Goal: Task Accomplishment & Management: Manage account settings

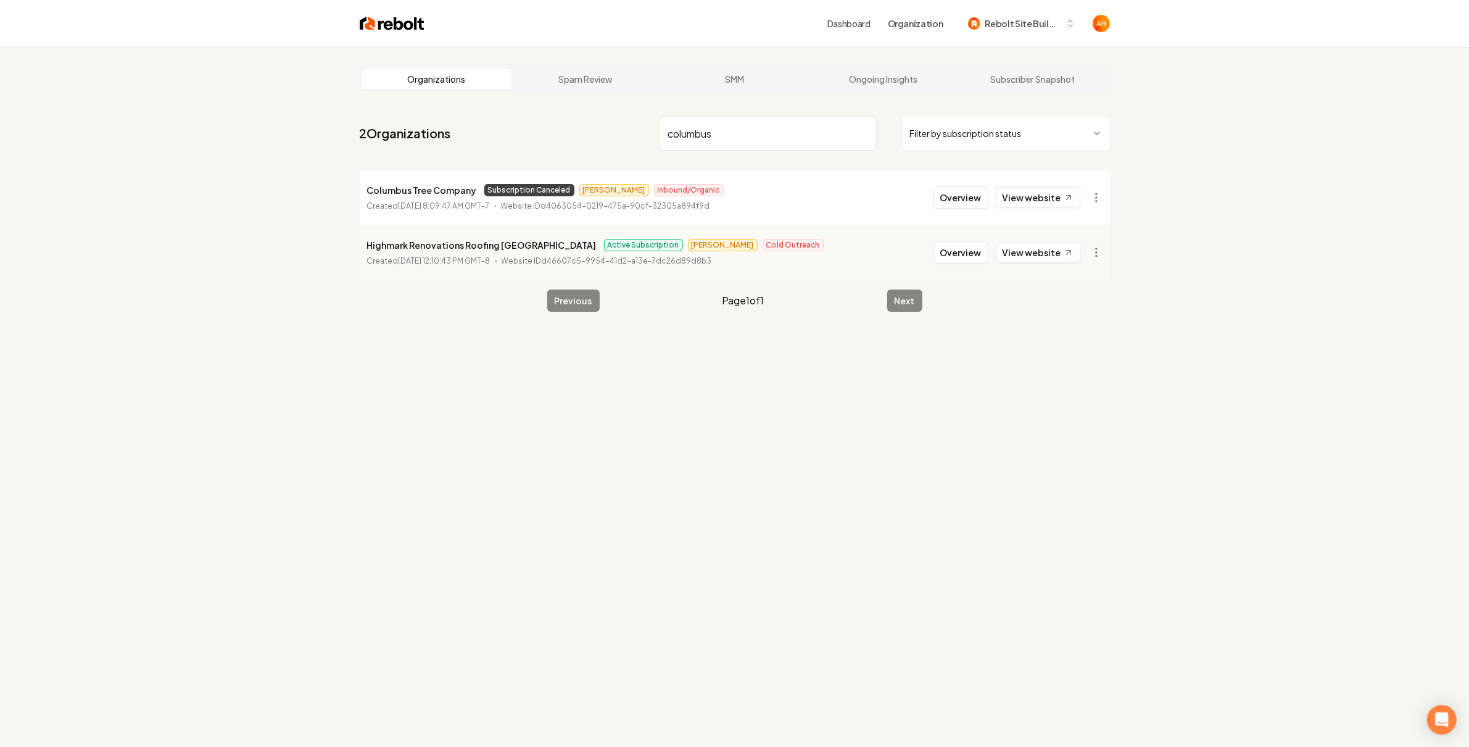
click at [749, 111] on nav "2 Organizations columbus Filter by subscription status" at bounding box center [735, 138] width 750 height 54
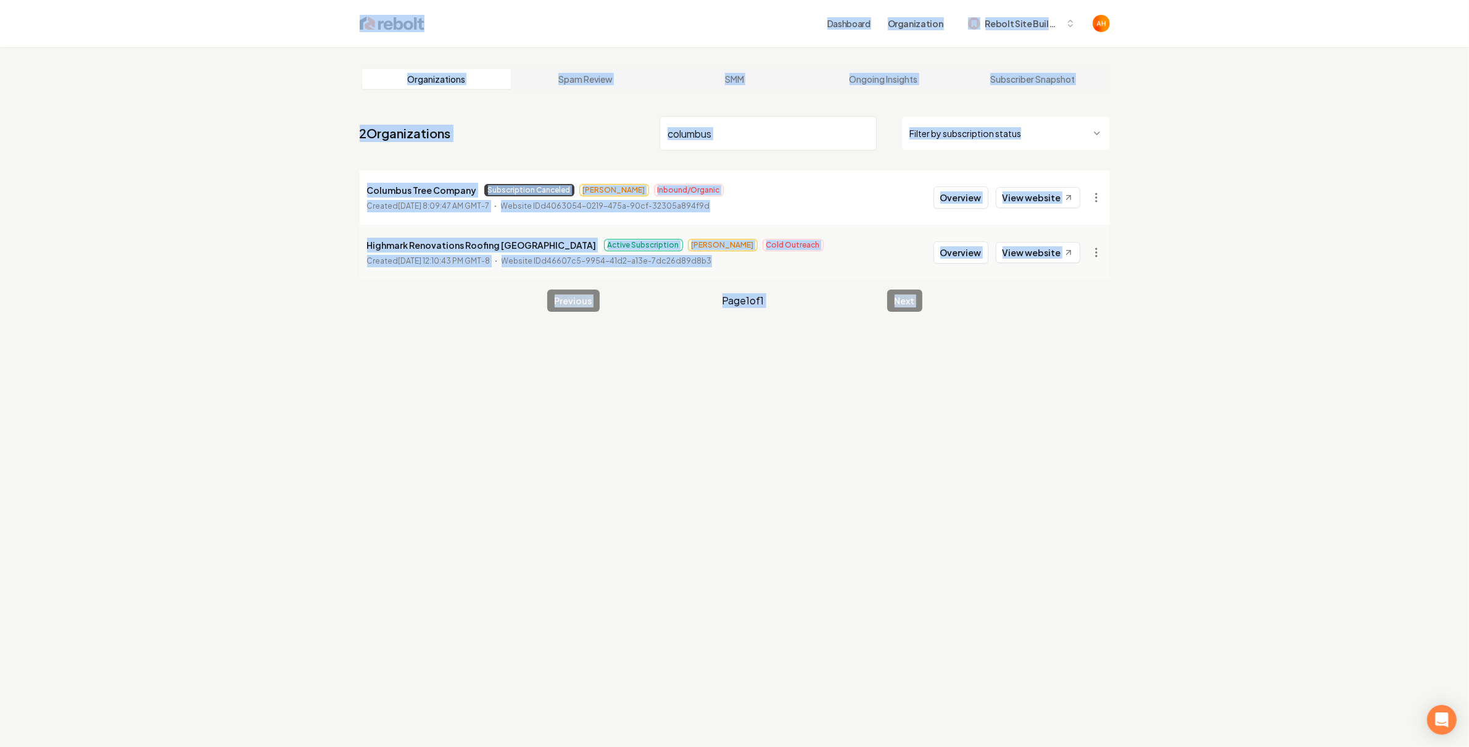
click at [745, 129] on input "columbus" at bounding box center [768, 133] width 217 height 35
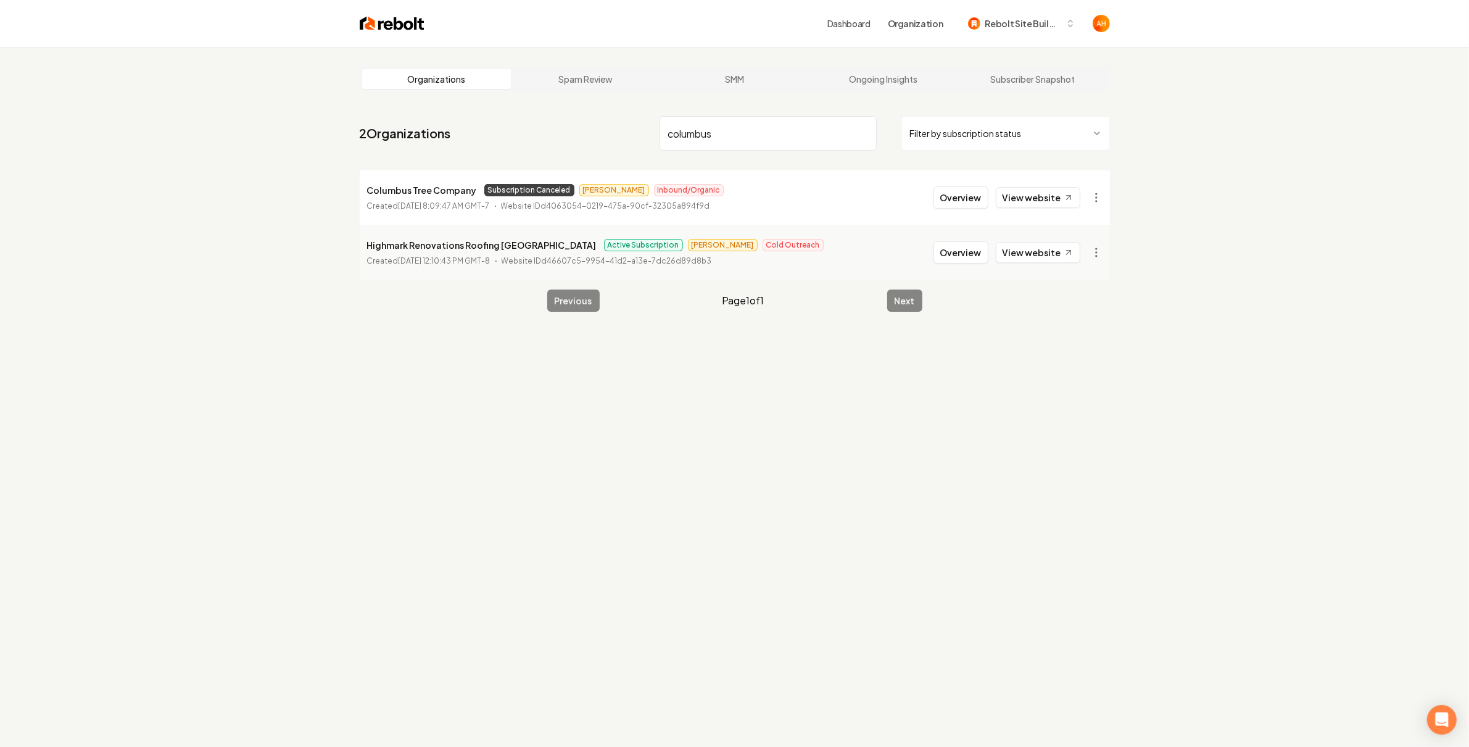
paste input "North [US_STATE] Plumbing and [GEOGRAPHIC_DATA]"
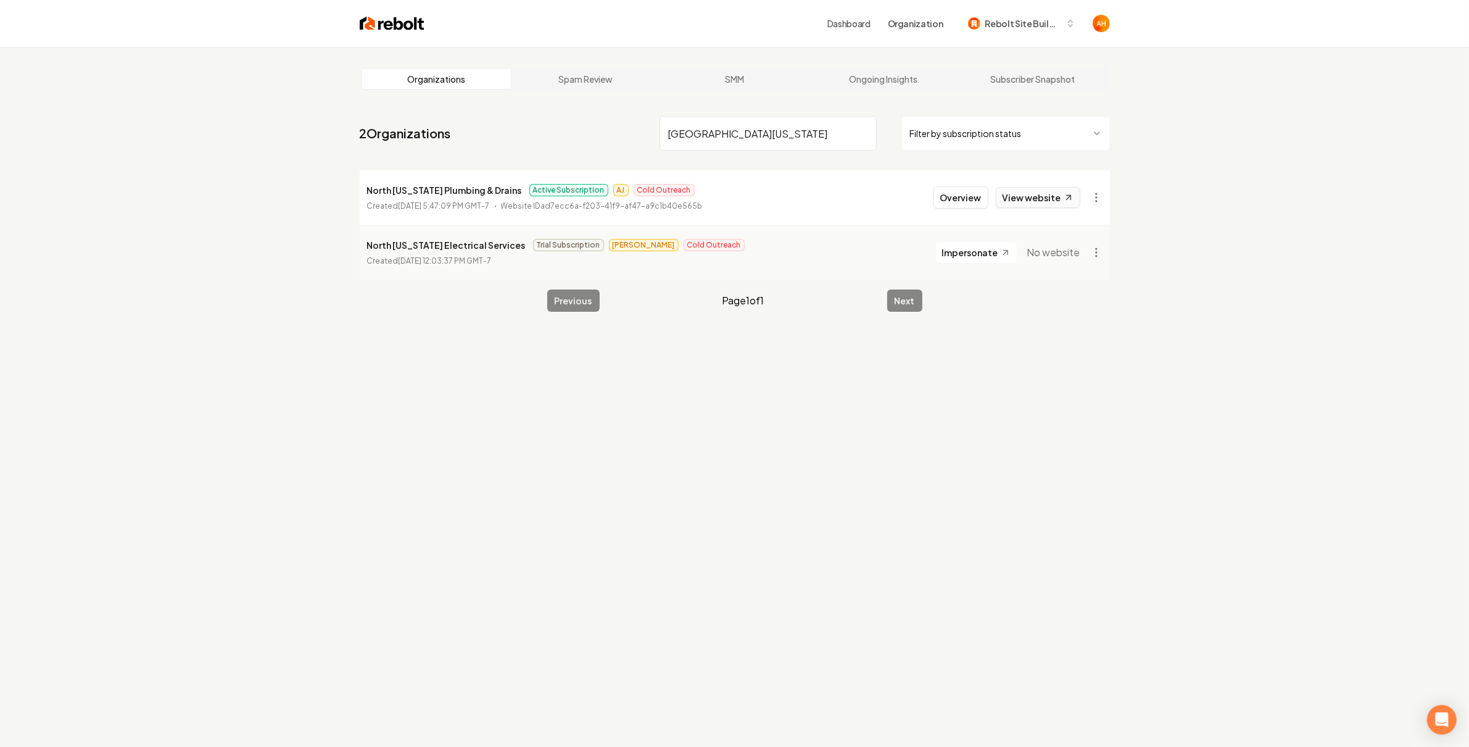
type input "[GEOGRAPHIC_DATA][US_STATE]"
click at [1052, 204] on link "View website" at bounding box center [1038, 197] width 85 height 21
click at [991, 201] on div "Overview View website" at bounding box center [1007, 197] width 147 height 22
drag, startPoint x: 987, startPoint y: 197, endPoint x: 929, endPoint y: 178, distance: 60.7
click at [987, 197] on button "Overview" at bounding box center [961, 197] width 55 height 22
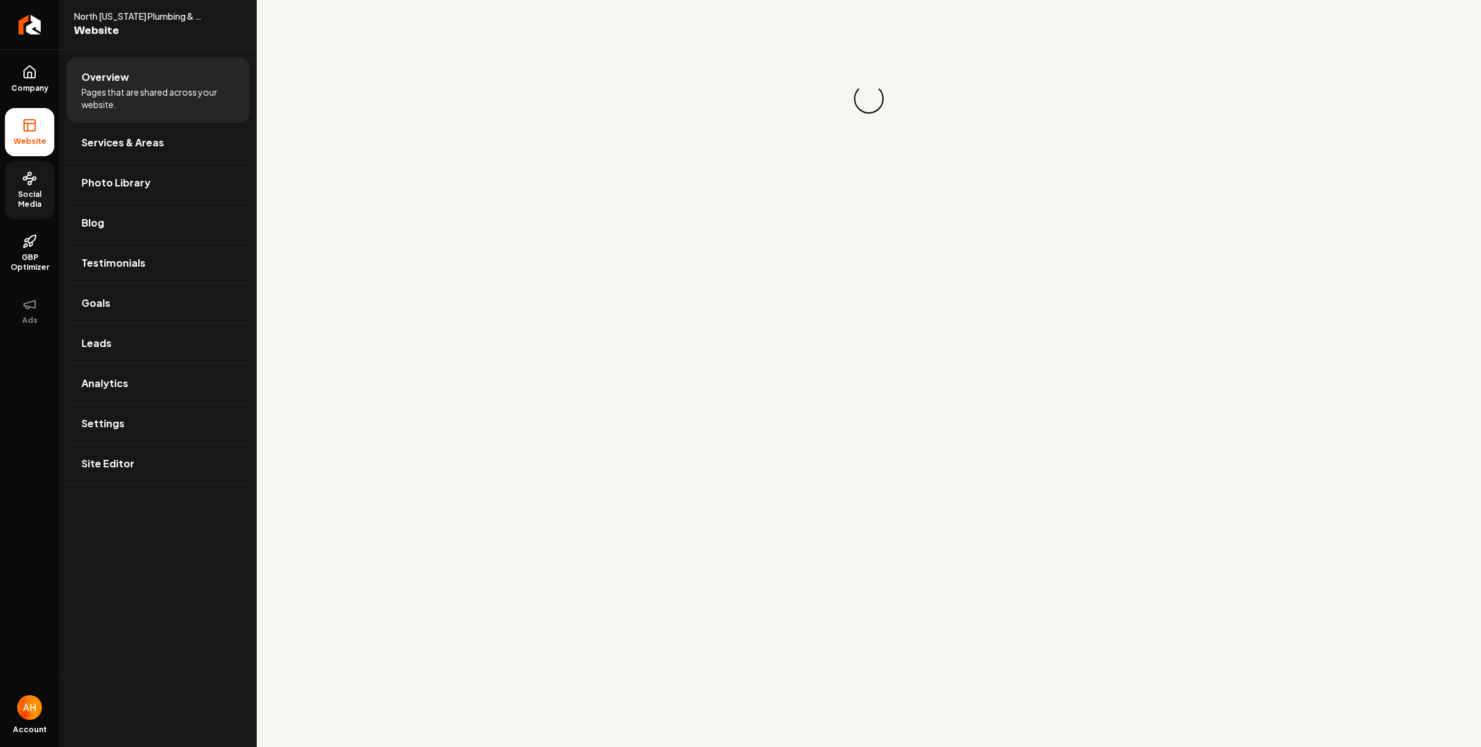
click at [16, 206] on span "Social Media" at bounding box center [29, 199] width 49 height 20
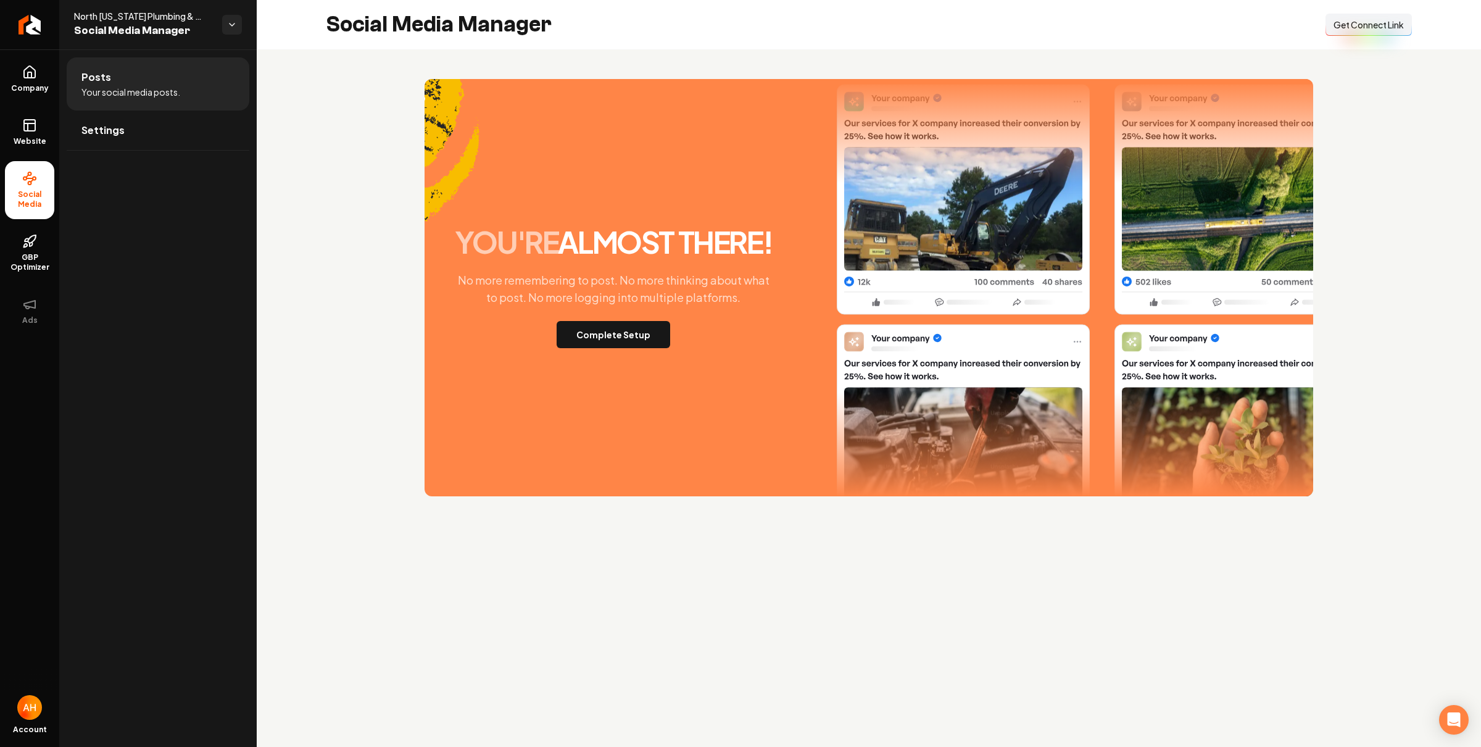
click at [667, 318] on div "you're almost there! No more remembering to post. No more thinking about what t…" at bounding box center [613, 287] width 333 height 121
click at [641, 320] on div "you're almost there! No more remembering to post. No more thinking about what t…" at bounding box center [613, 287] width 333 height 121
click at [648, 330] on button "Complete Setup" at bounding box center [614, 334] width 114 height 27
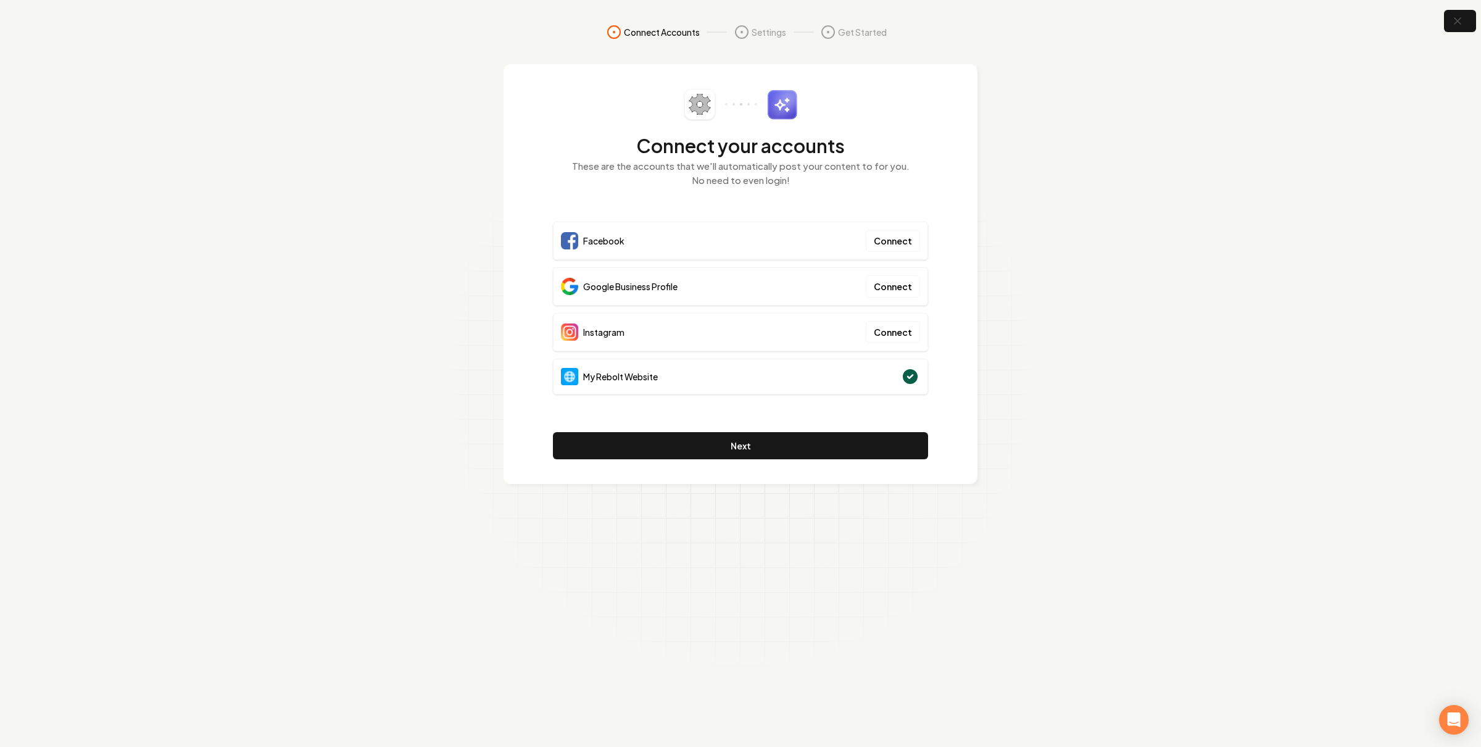
click at [918, 217] on div "Connect your accounts These are the accounts that we'll automatically post your…" at bounding box center [740, 274] width 375 height 370
click at [1457, 25] on icon "button" at bounding box center [1457, 21] width 15 height 15
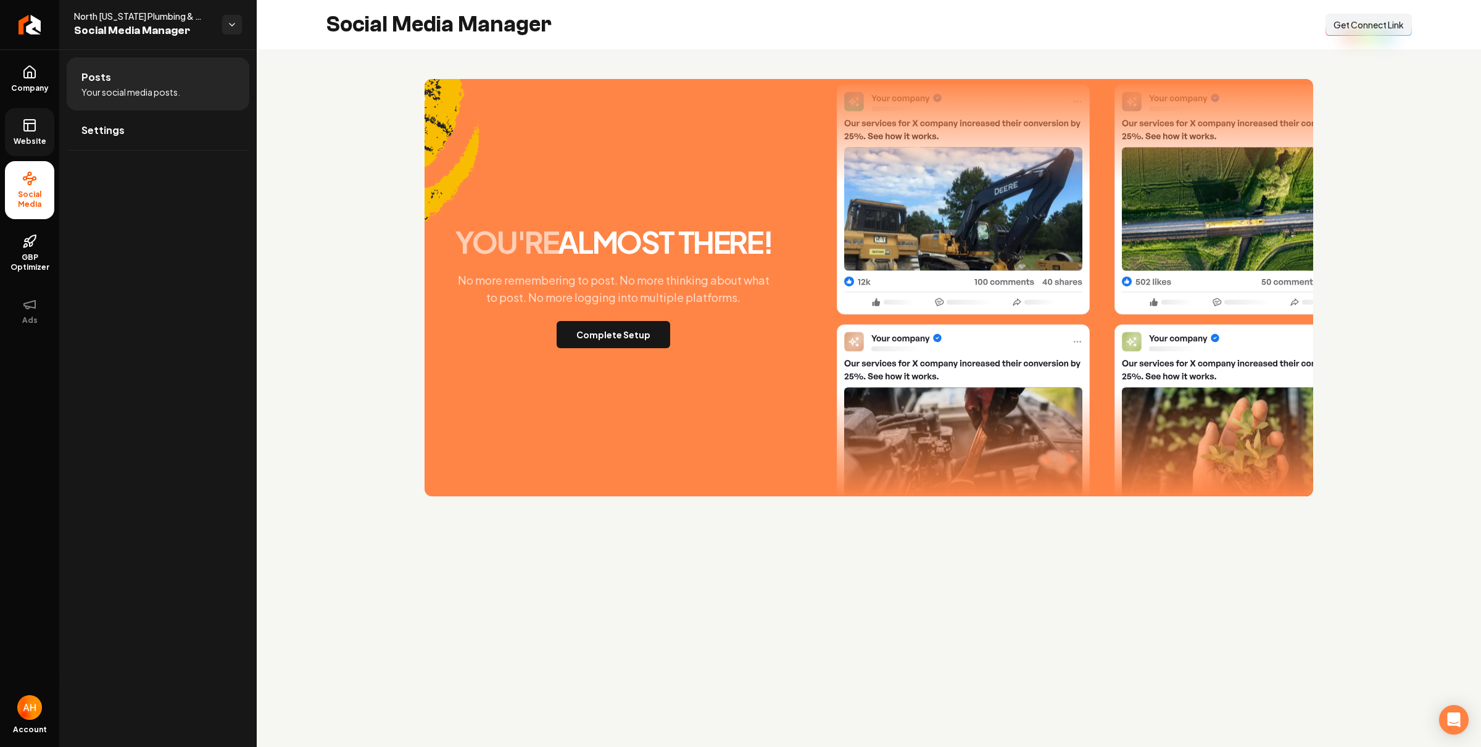
click at [43, 122] on link "Website" at bounding box center [29, 132] width 49 height 48
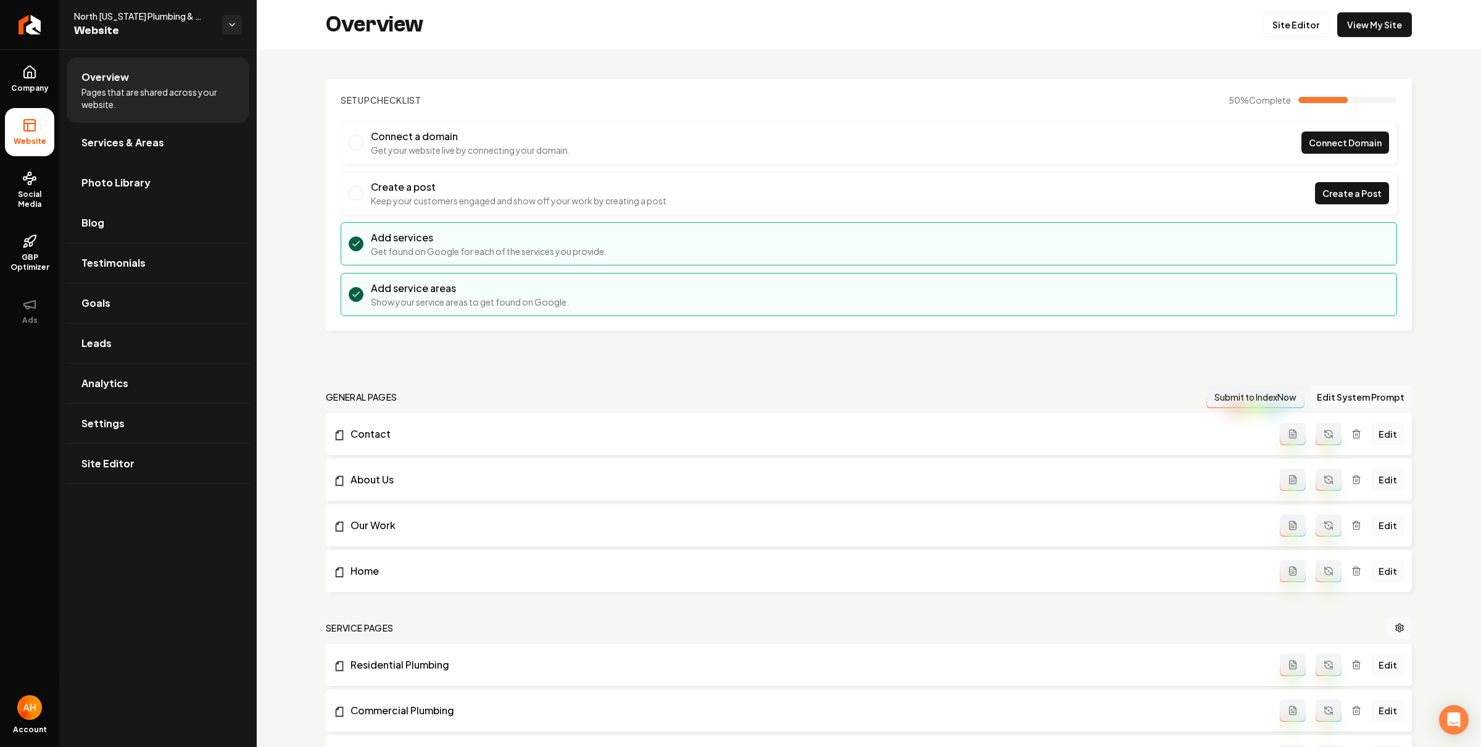
click at [138, 181] on span "Photo Library" at bounding box center [115, 182] width 69 height 15
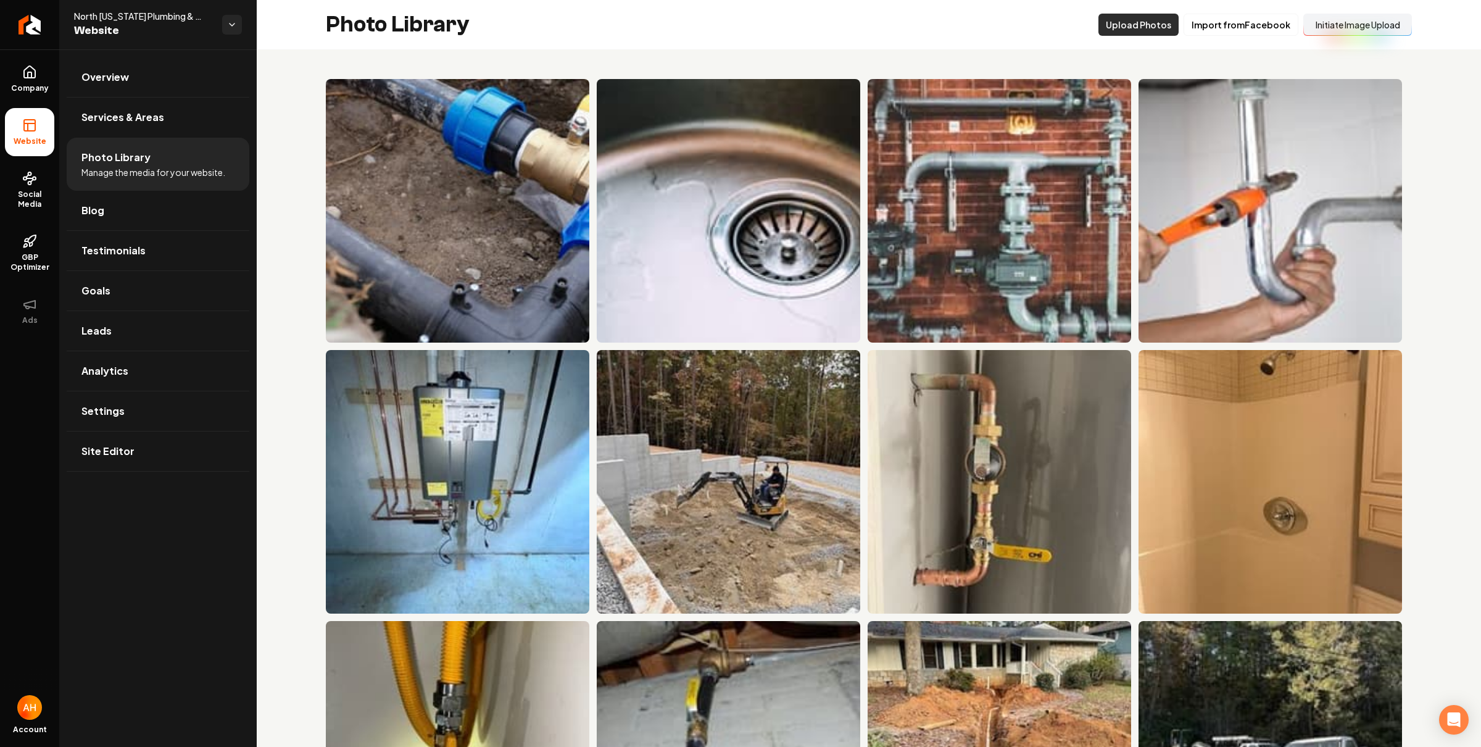
click at [1379, 27] on button "Initiate Image Upload" at bounding box center [1357, 25] width 109 height 22
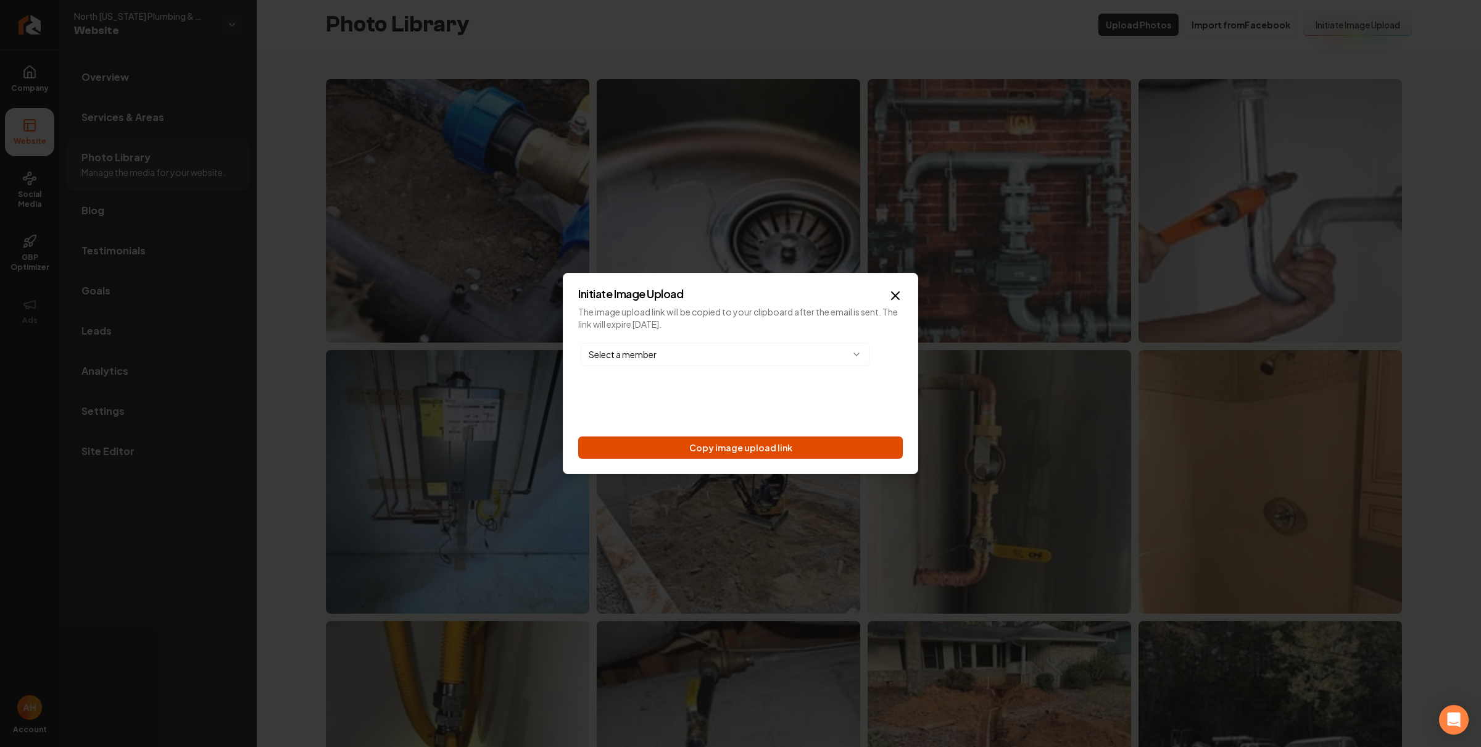
click at [845, 441] on button "Copy image upload link" at bounding box center [740, 447] width 325 height 22
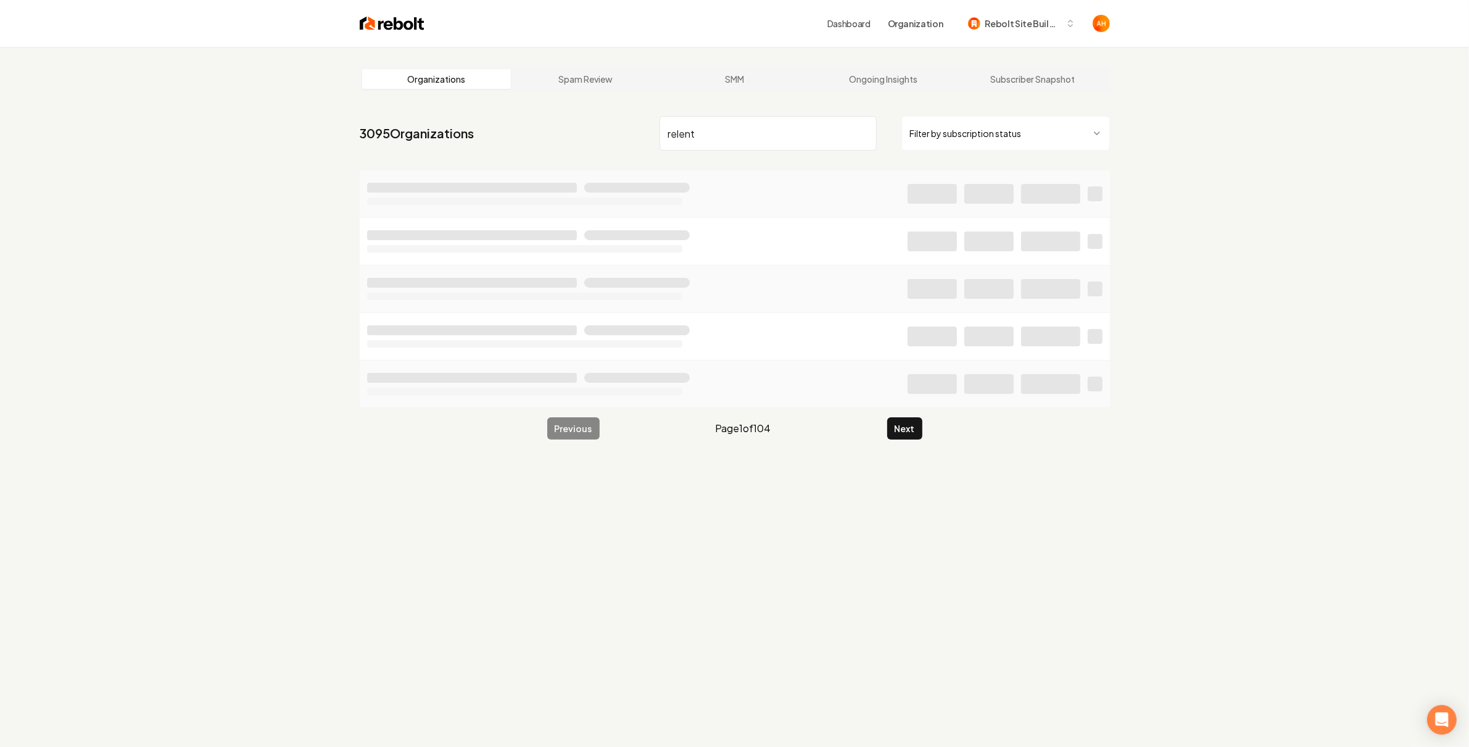
type input "relent"
